Goal: Book appointment/travel/reservation

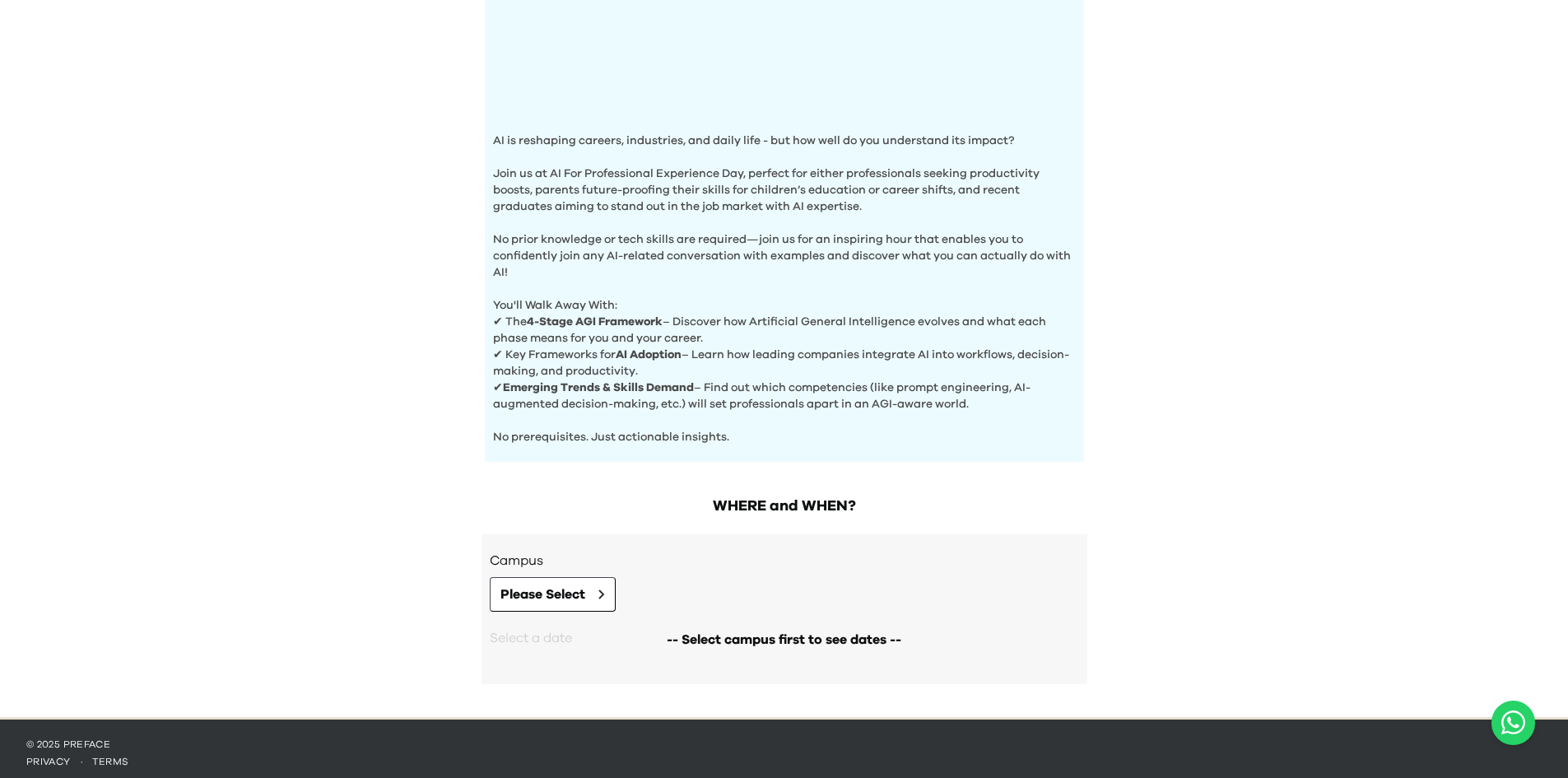
scroll to position [430, 0]
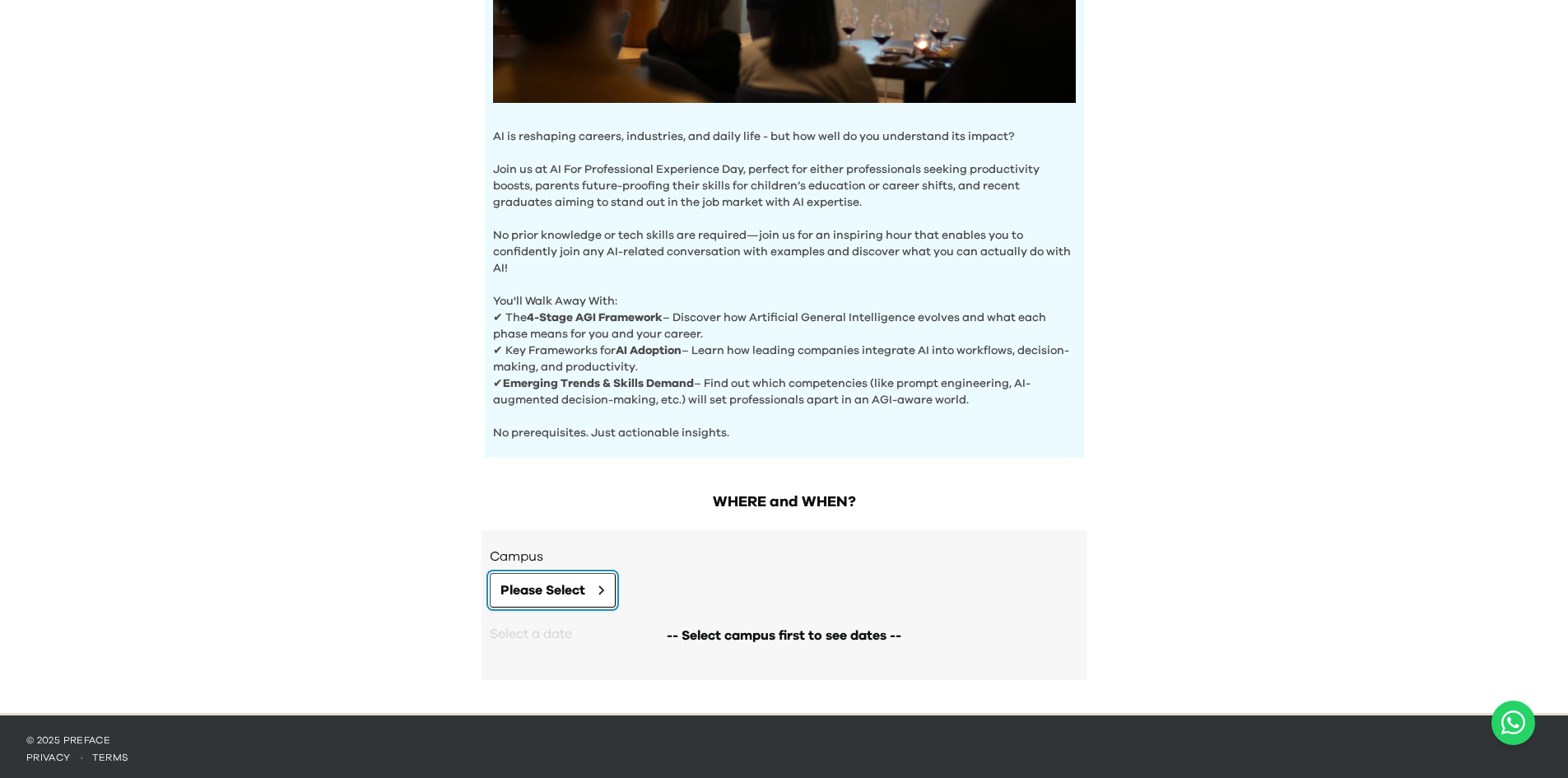
click at [580, 596] on button "Please Select" at bounding box center [552, 590] width 126 height 35
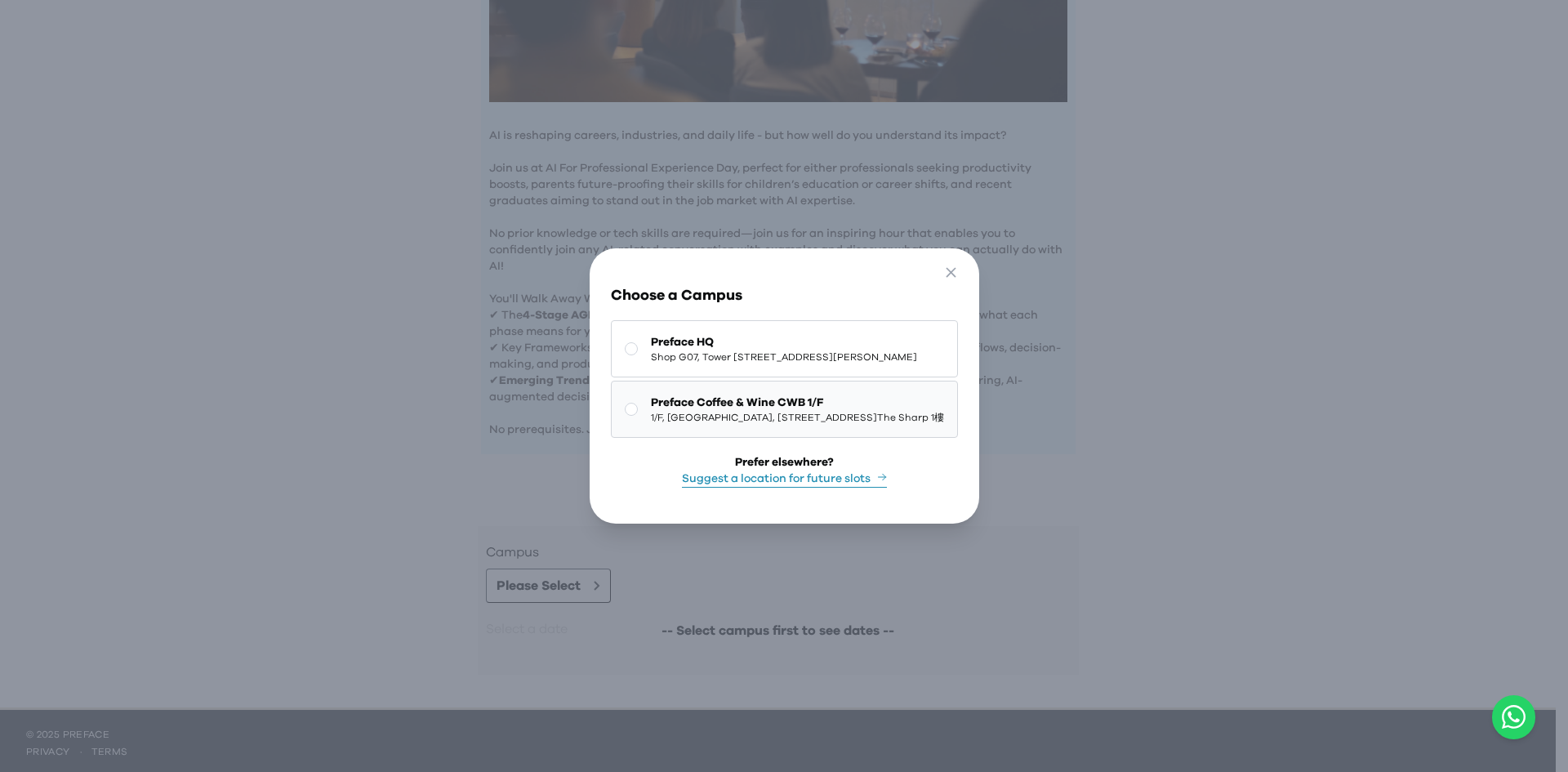
click at [812, 400] on span "Preface Coffee & Wine CWB 1/F" at bounding box center [798, 401] width 293 height 16
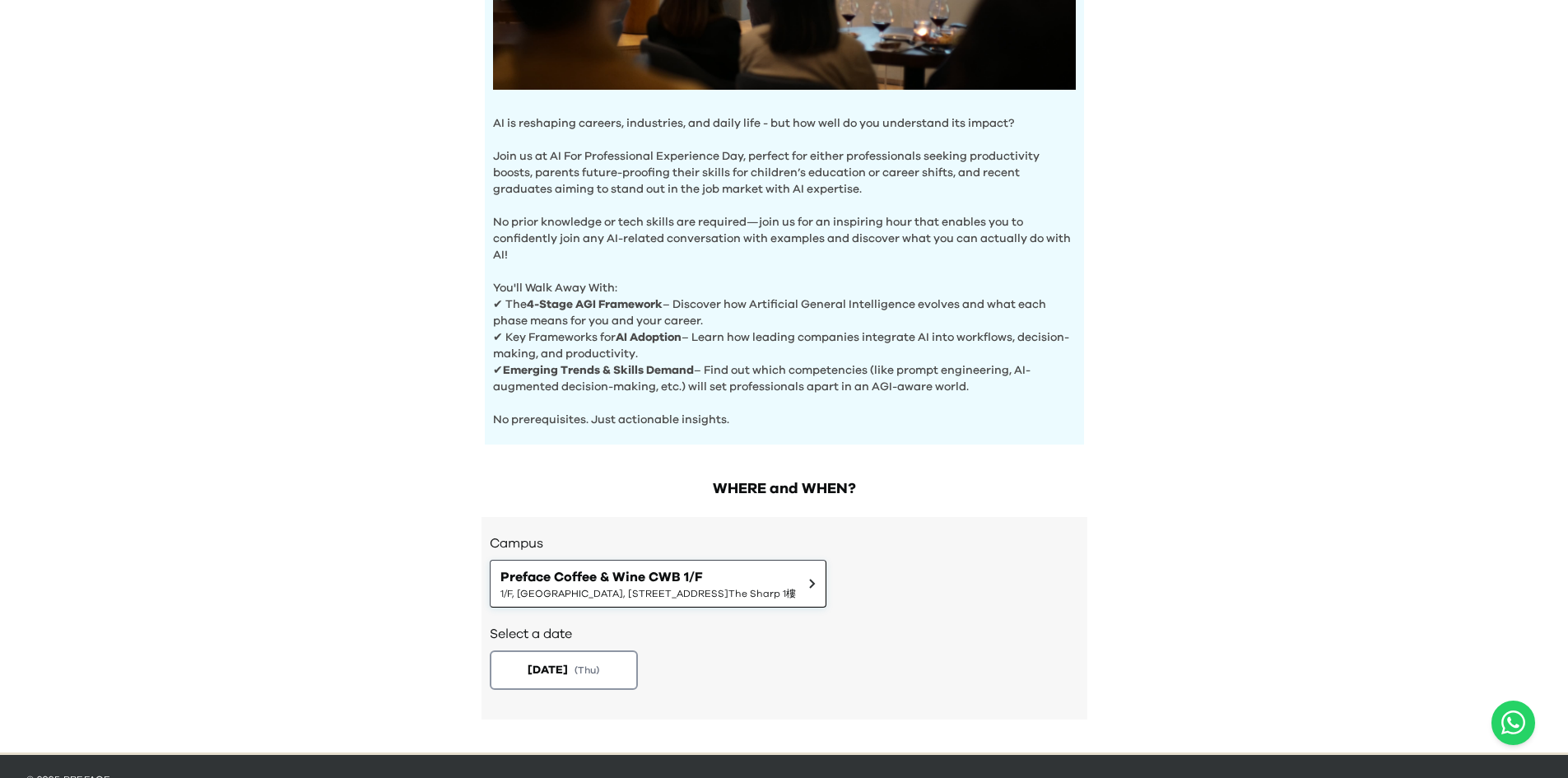
scroll to position [483, 0]
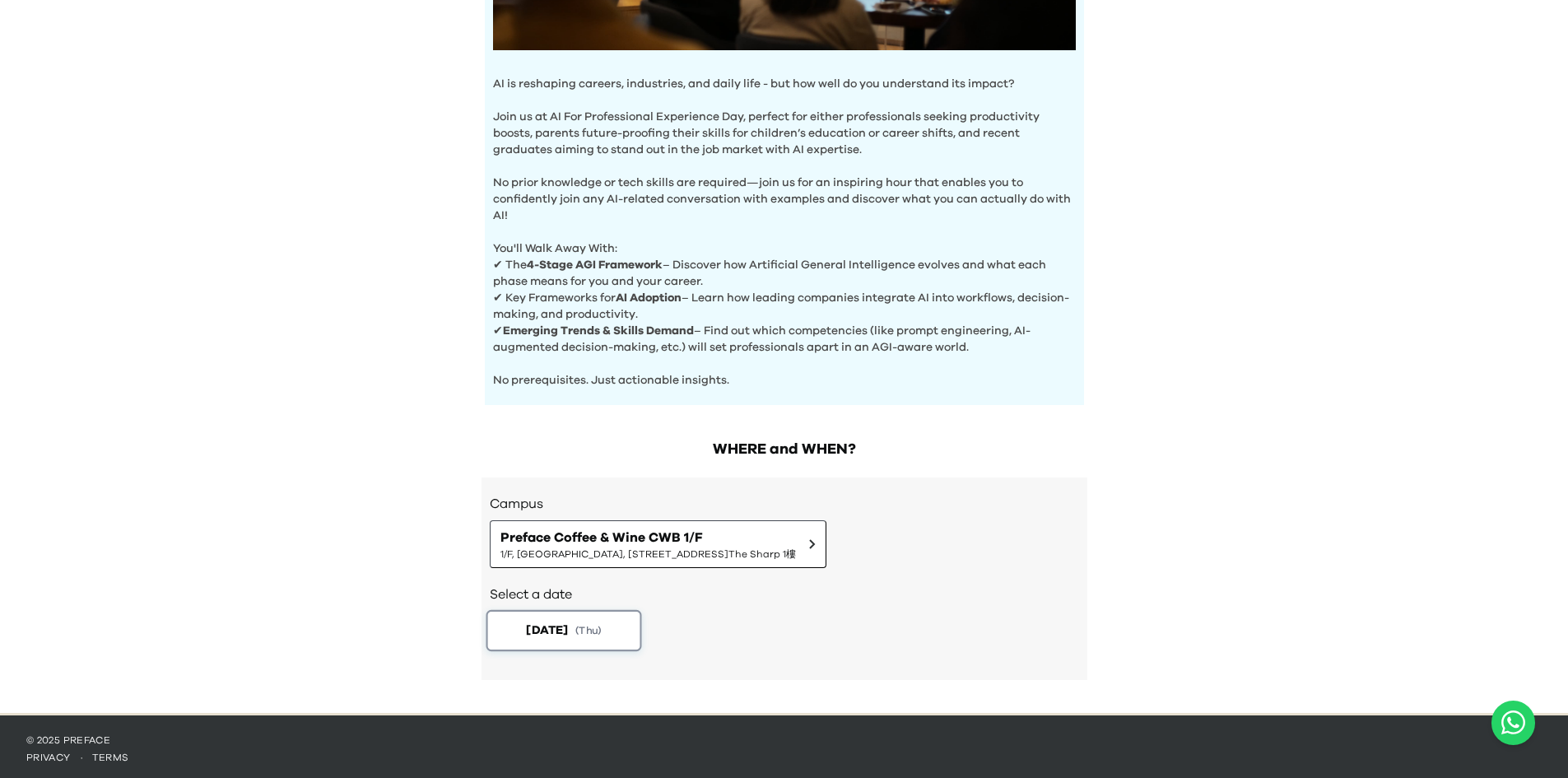
click at [596, 633] on span "( Thu )" at bounding box center [588, 629] width 26 height 14
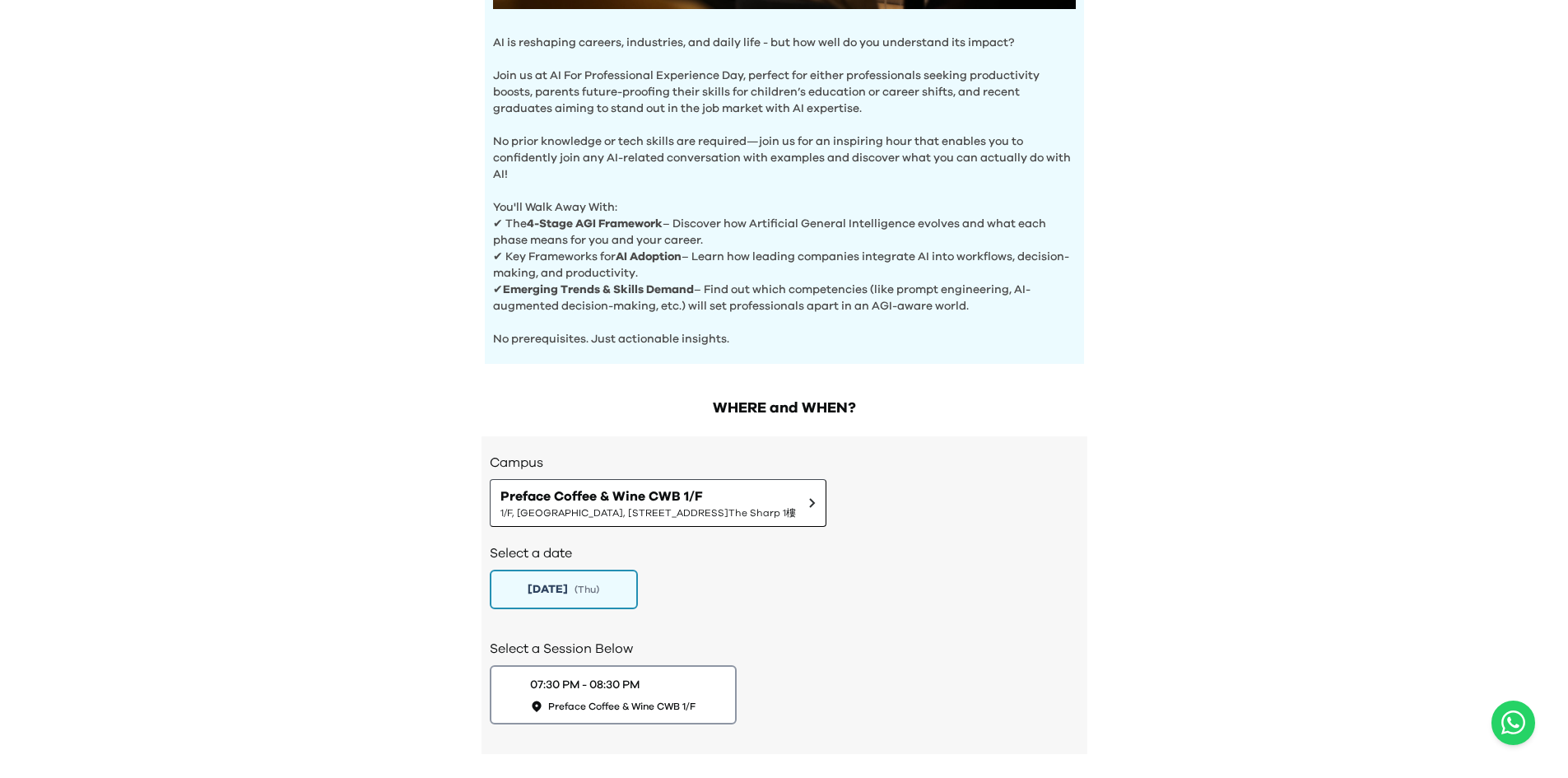
scroll to position [598, 0]
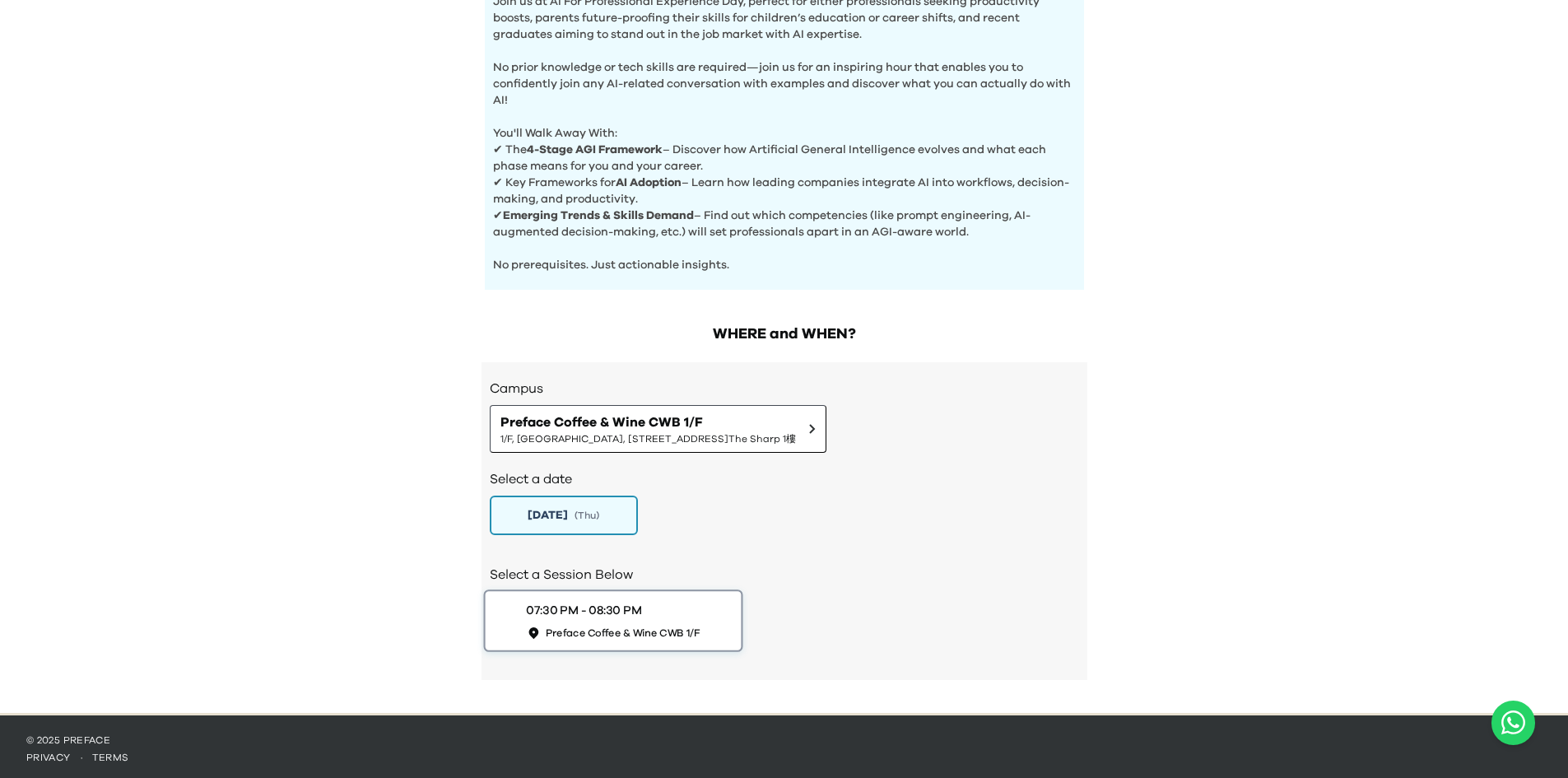
click at [648, 626] on span "Preface Coffee & Wine CWB 1/F" at bounding box center [622, 632] width 154 height 14
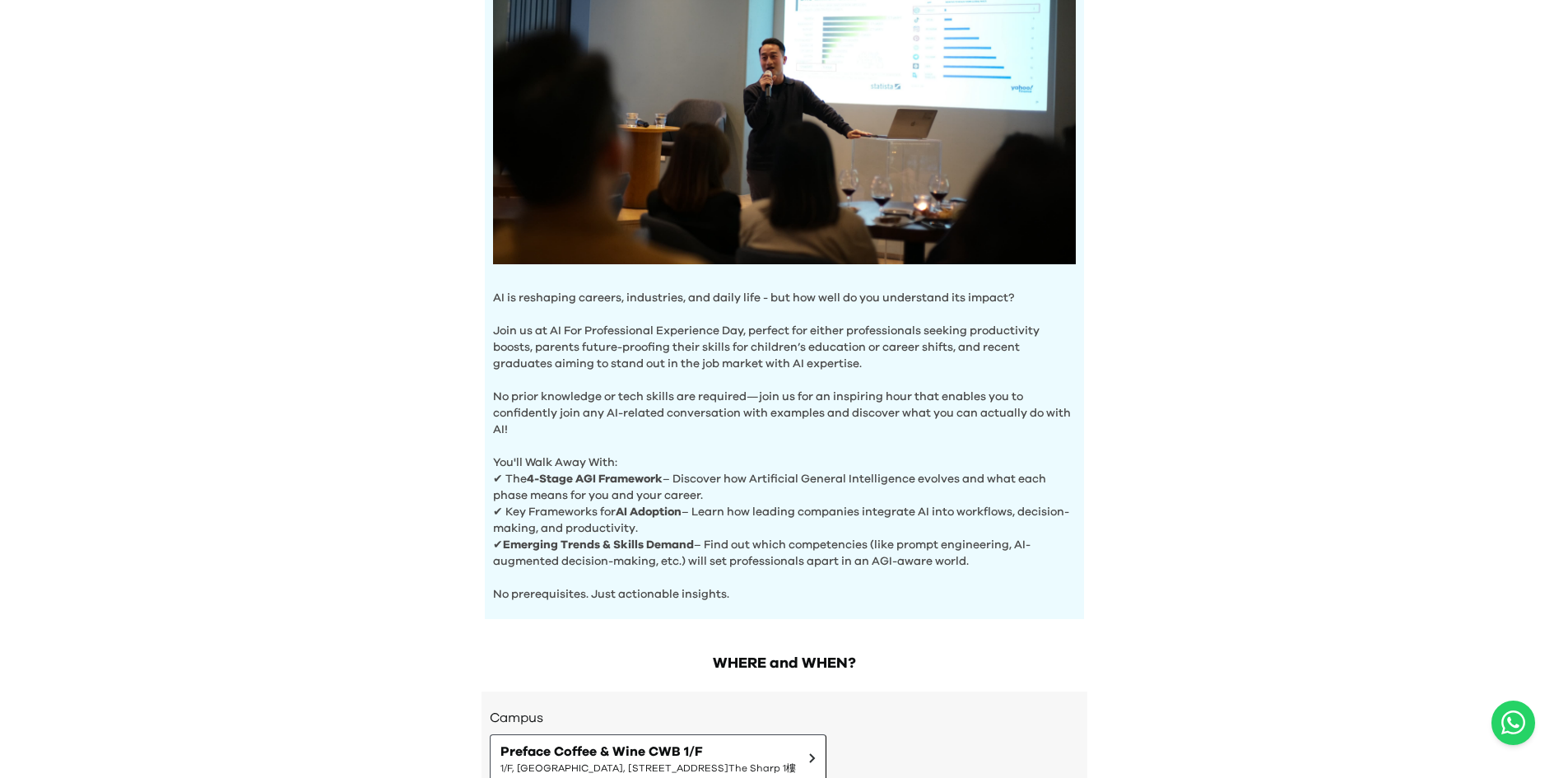
scroll to position [0, 0]
